Goal: Navigation & Orientation: Find specific page/section

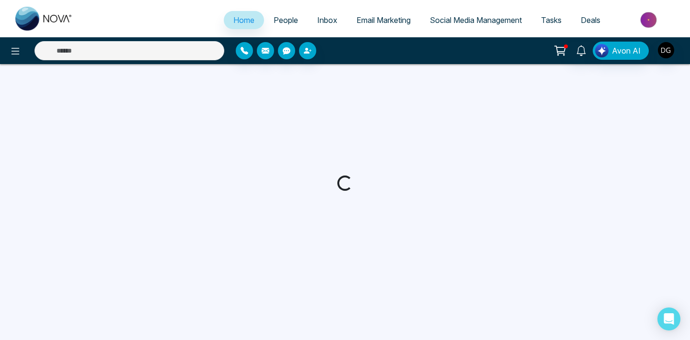
select select "*"
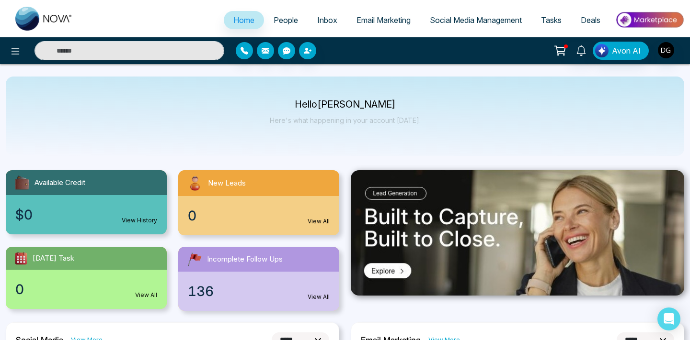
click at [288, 9] on ul "Home People Inbox Email Marketing Social Media Management Tasks Deals" at bounding box center [382, 21] width 601 height 26
click at [284, 18] on span "People" at bounding box center [285, 20] width 24 height 10
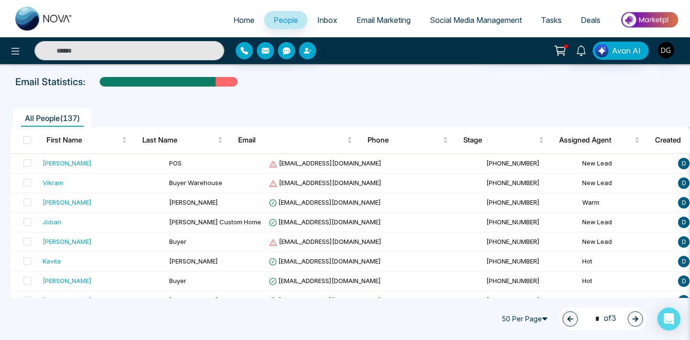
scroll to position [38, 0]
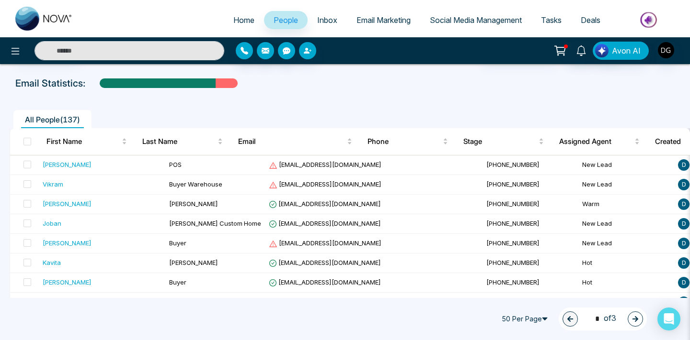
click at [632, 317] on icon "button" at bounding box center [635, 319] width 7 height 7
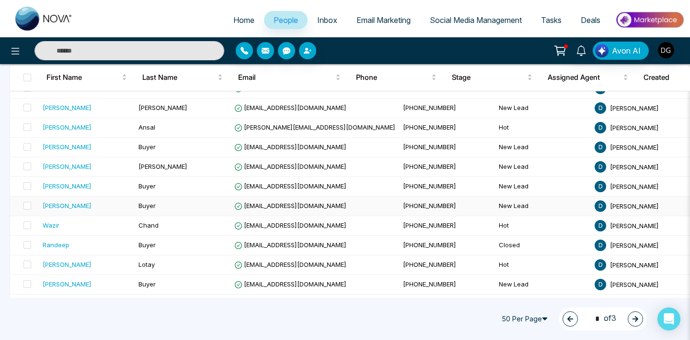
scroll to position [746, 0]
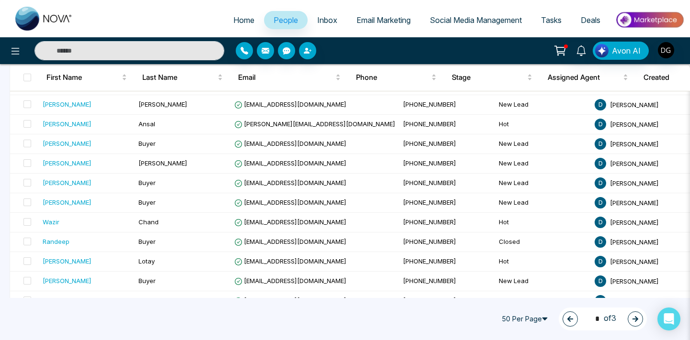
click at [634, 317] on icon "button" at bounding box center [635, 319] width 7 height 7
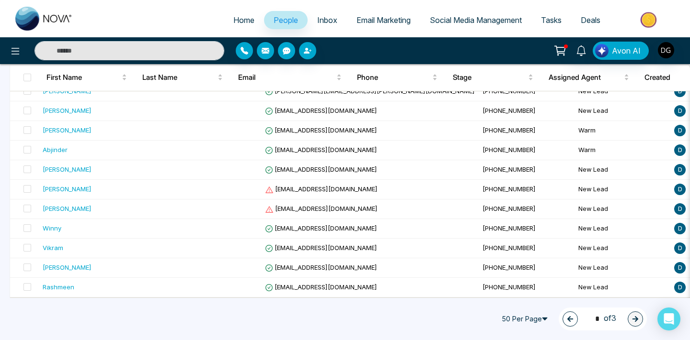
scroll to position [622, 0]
click at [569, 319] on button "button" at bounding box center [569, 319] width 15 height 15
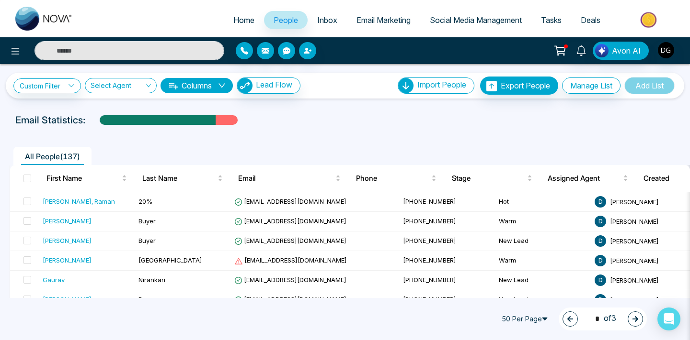
scroll to position [0, 0]
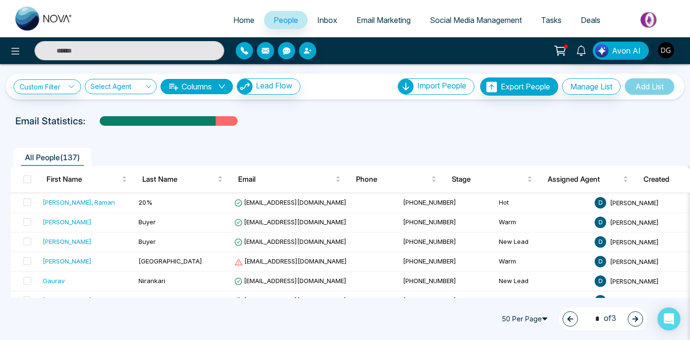
click at [566, 317] on icon "button" at bounding box center [569, 319] width 7 height 7
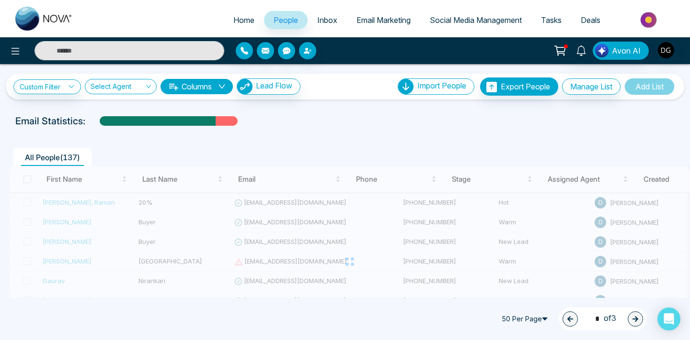
type input "*"
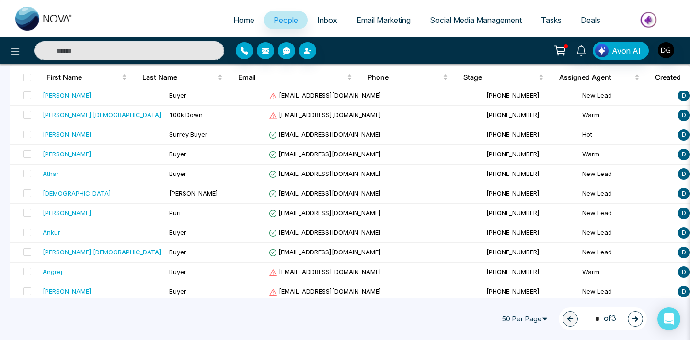
scroll to position [498, 0]
